Goal: Task Accomplishment & Management: Use online tool/utility

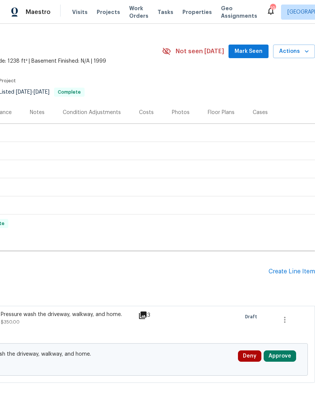
scroll to position [13, 112]
click at [291, 270] on div "Create Line Item" at bounding box center [292, 271] width 46 height 7
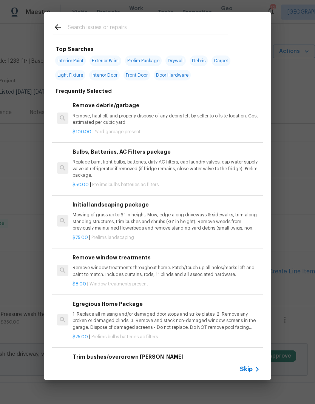
click at [161, 23] on input "text" at bounding box center [148, 28] width 160 height 11
type input "Cleaning"
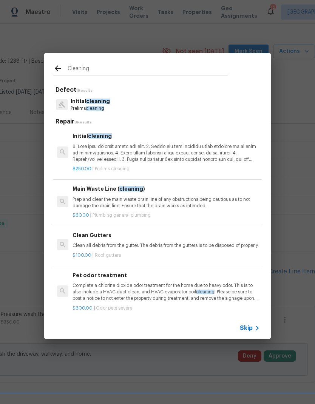
click at [134, 160] on p at bounding box center [166, 153] width 187 height 19
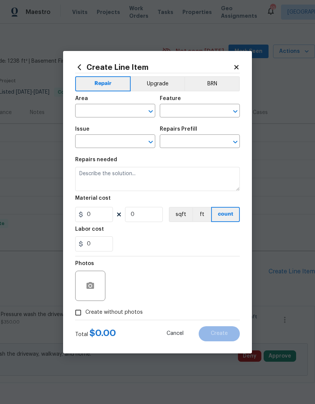
type input "Home Readiness Packages"
type input "Initial cleaning"
type input "Initial cleaning $250.00"
type textarea "1. Wipe down exterior doors and trim. 2. Clean out all exterior light fixtures …"
type input "250"
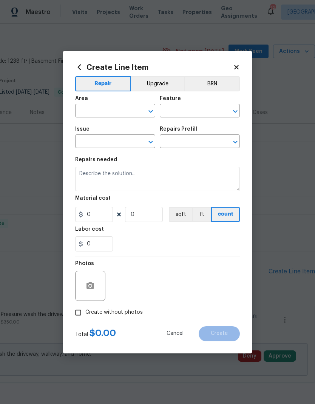
type input "1"
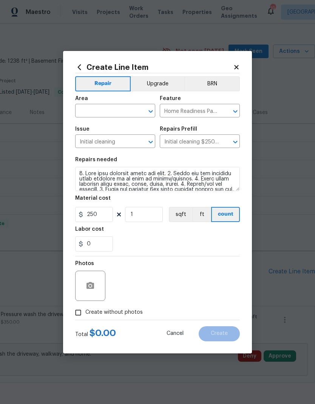
click at [133, 159] on div "Repairs needed" at bounding box center [157, 162] width 165 height 10
click at [132, 110] on input "text" at bounding box center [104, 112] width 59 height 12
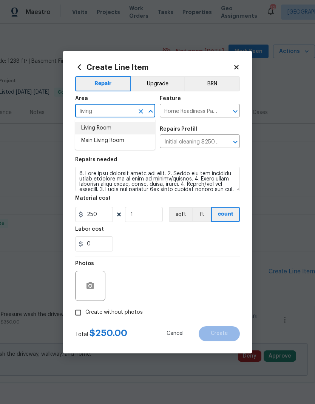
click at [104, 130] on li "Living Room" at bounding box center [115, 128] width 80 height 12
type input "Living Room"
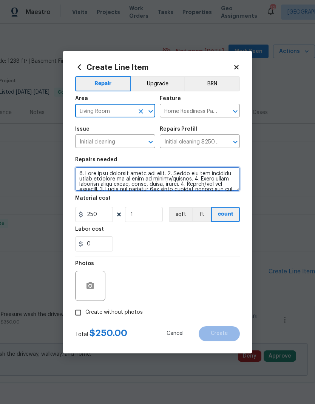
click at [166, 180] on textarea at bounding box center [157, 179] width 165 height 24
click at [166, 179] on textarea at bounding box center [157, 179] width 165 height 24
click at [170, 179] on textarea at bounding box center [157, 179] width 165 height 24
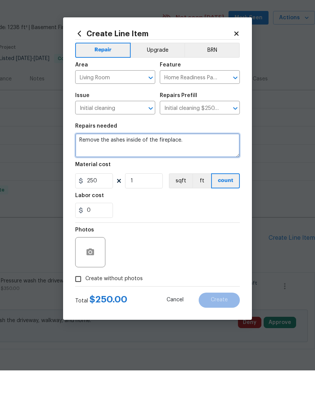
type textarea "Remove the ashes inside of the fireplace."
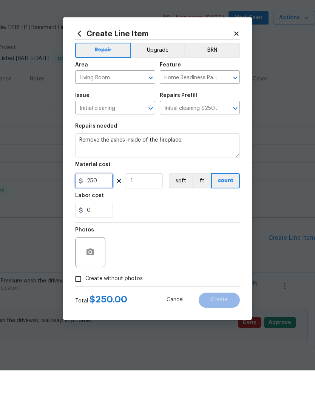
click at [92, 207] on input "250" at bounding box center [94, 214] width 38 height 15
click at [89, 207] on input "250" at bounding box center [94, 214] width 38 height 15
type input "100"
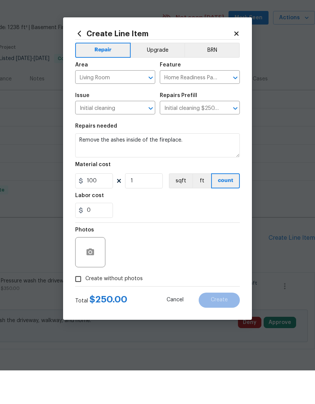
click at [215, 236] on div "0" at bounding box center [157, 243] width 165 height 15
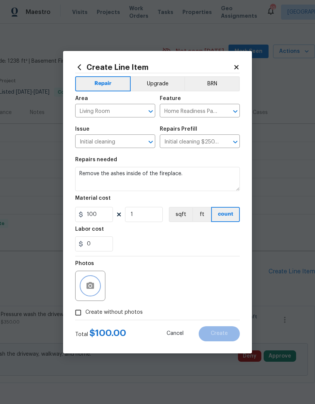
click at [92, 285] on icon "button" at bounding box center [91, 285] width 8 height 7
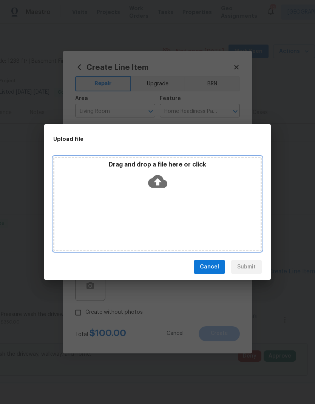
click at [162, 178] on icon at bounding box center [157, 181] width 19 height 13
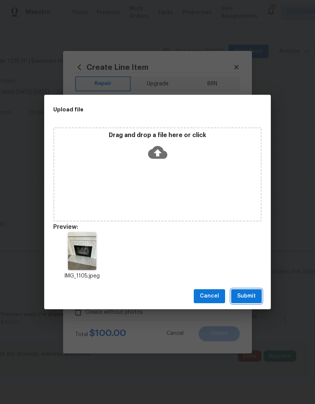
click at [252, 300] on span "Submit" at bounding box center [246, 296] width 19 height 9
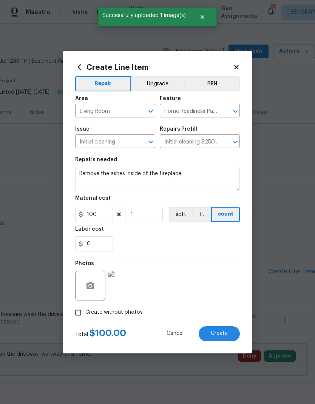
click at [221, 335] on span "Create" at bounding box center [219, 334] width 17 height 6
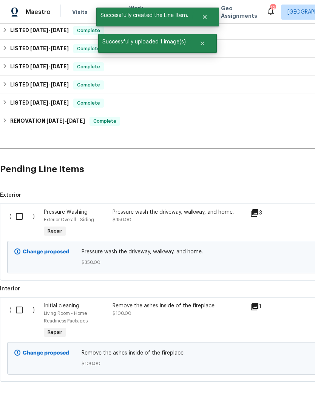
scroll to position [115, 0]
click at [21, 209] on input "checkbox" at bounding box center [22, 217] width 22 height 16
checkbox input "true"
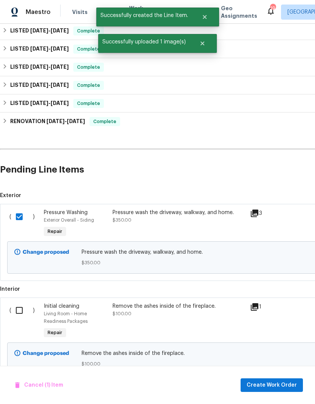
click at [26, 303] on input "checkbox" at bounding box center [22, 311] width 22 height 16
checkbox input "true"
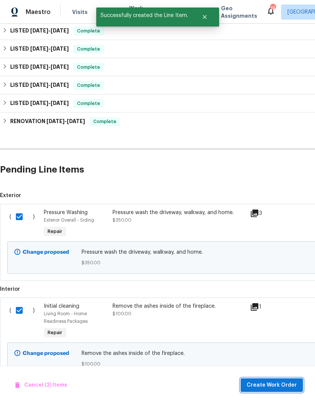
click at [283, 381] on span "Create Work Order" at bounding box center [272, 385] width 50 height 9
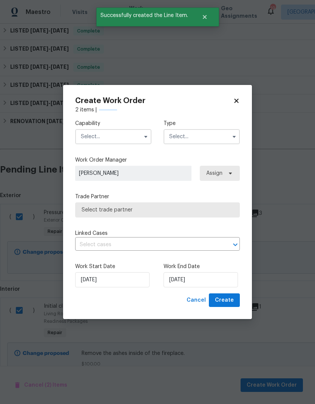
checkbox input "false"
click at [123, 135] on input "text" at bounding box center [113, 136] width 76 height 15
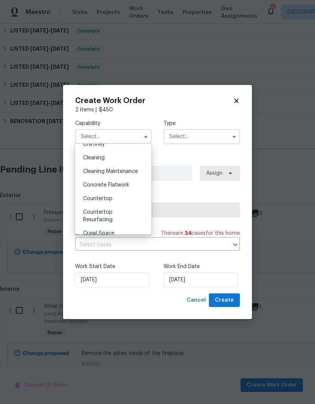
scroll to position [98, 0]
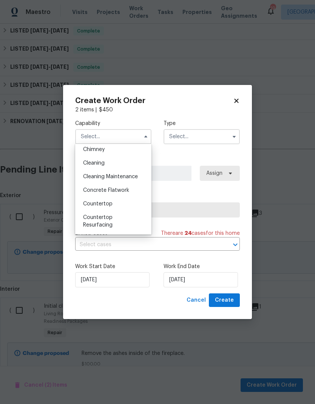
click at [102, 165] on span "Cleaning" at bounding box center [94, 163] width 22 height 5
type input "Cleaning"
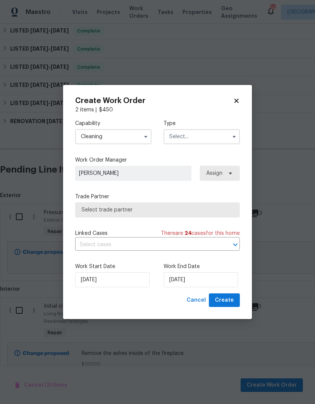
click at [210, 138] on input "text" at bounding box center [202, 136] width 76 height 15
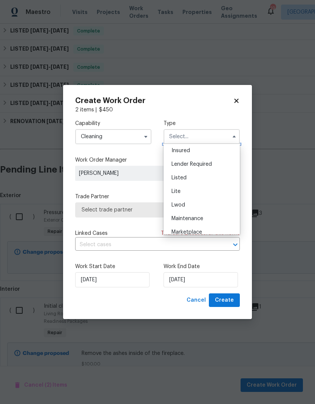
scroll to position [57, 0]
click at [188, 176] on div "Listed" at bounding box center [201, 177] width 73 height 14
type input "Listed"
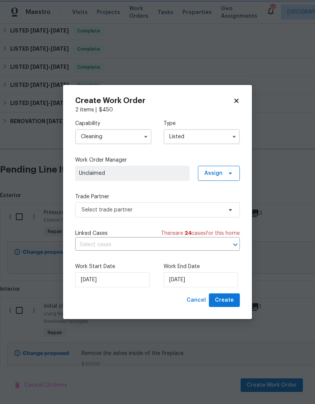
scroll to position [0, 0]
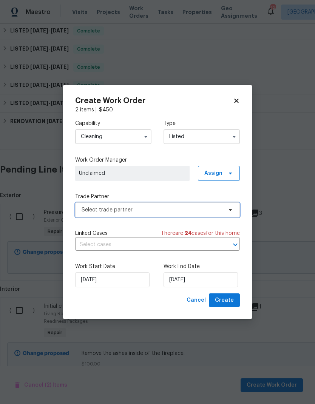
click at [214, 206] on span "Select trade partner" at bounding box center [152, 210] width 141 height 8
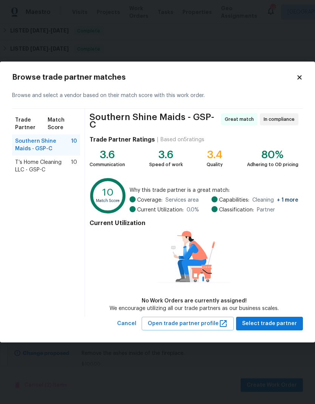
click at [52, 166] on span "T’s Home Cleaning LLC - GSP-C" at bounding box center [43, 166] width 56 height 15
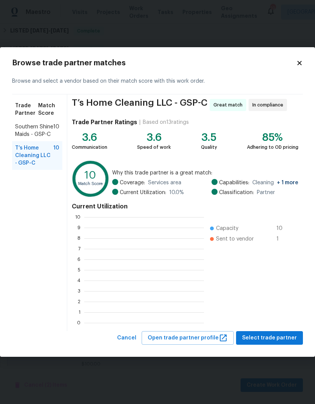
scroll to position [106, 120]
click at [277, 290] on ul "Capacity 10 Sent to vendor 1" at bounding box center [249, 270] width 91 height 106
click at [284, 341] on span "Select trade partner" at bounding box center [269, 338] width 55 height 9
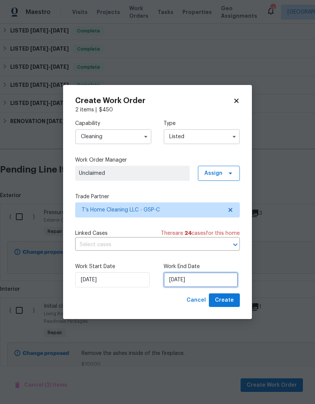
click at [194, 283] on input "[DATE]" at bounding box center [201, 279] width 74 height 15
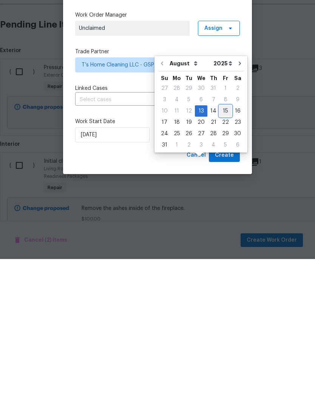
click at [221, 251] on div "15" at bounding box center [225, 256] width 12 height 11
type input "[DATE]"
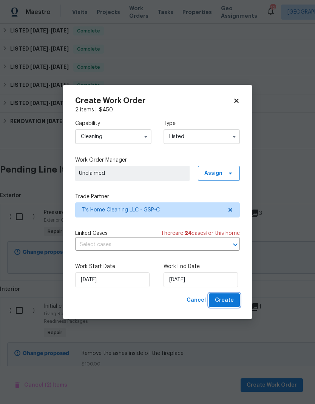
click at [229, 303] on span "Create" at bounding box center [224, 300] width 19 height 9
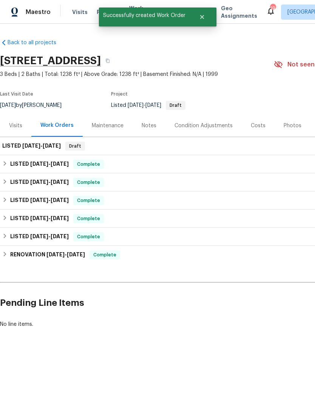
scroll to position [0, 0]
click at [84, 145] on span "Draft" at bounding box center [75, 146] width 18 height 8
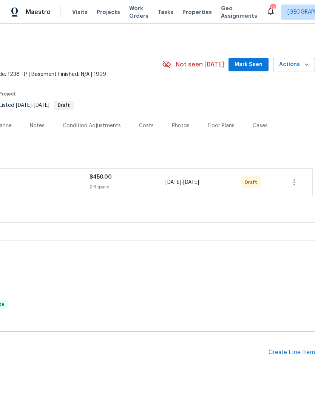
scroll to position [0, 112]
click at [298, 178] on icon "button" at bounding box center [294, 182] width 9 height 9
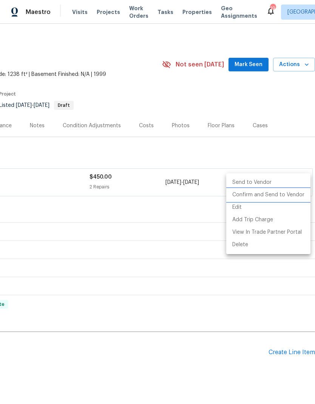
click at [288, 197] on li "Confirm and Send to Vendor" at bounding box center [268, 195] width 84 height 12
